Goal: Task Accomplishment & Management: Complete application form

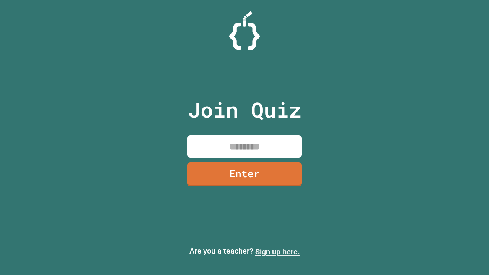
click at [278, 252] on link "Sign up here." at bounding box center [277, 251] width 45 height 9
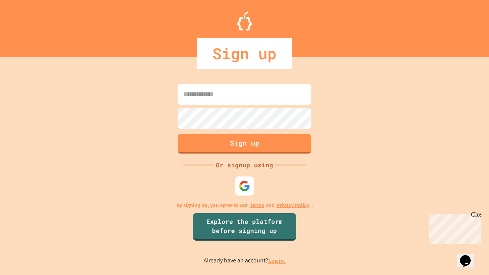
click at [278, 261] on link "Log in." at bounding box center [277, 261] width 18 height 8
